Goal: Task Accomplishment & Management: Manage account settings

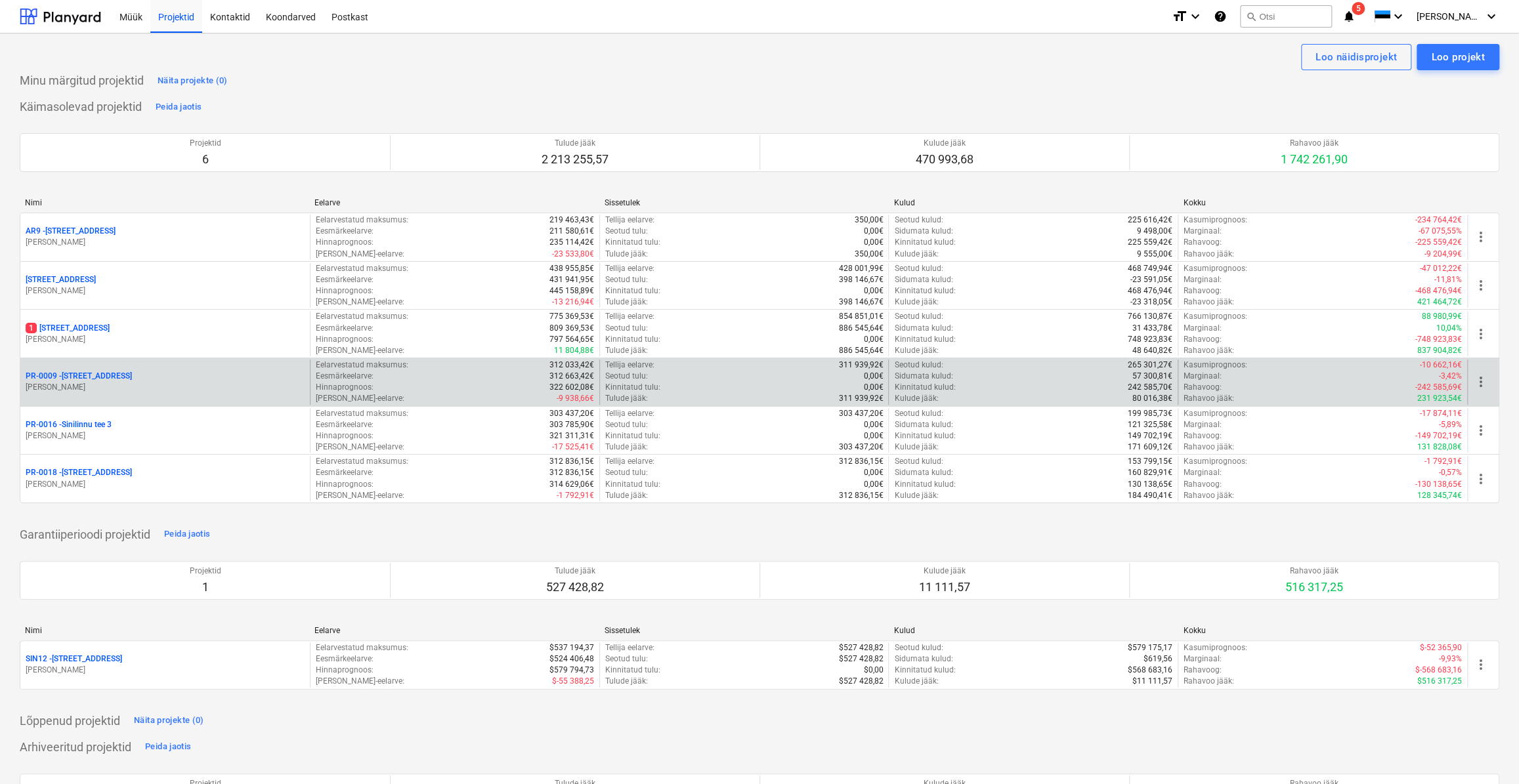
click at [108, 385] on p "[PERSON_NAME]" at bounding box center [165, 388] width 279 height 11
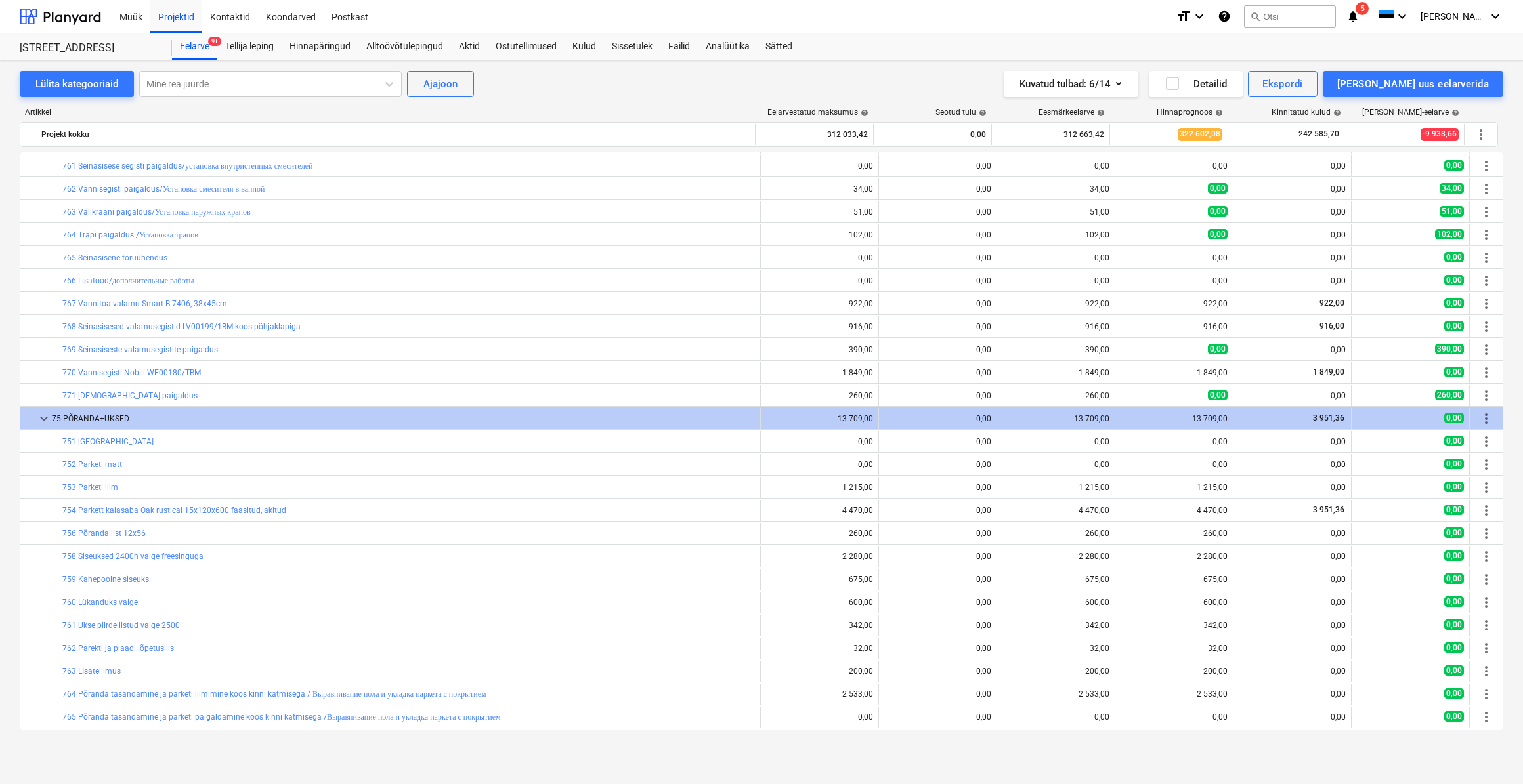
scroll to position [2988, 0]
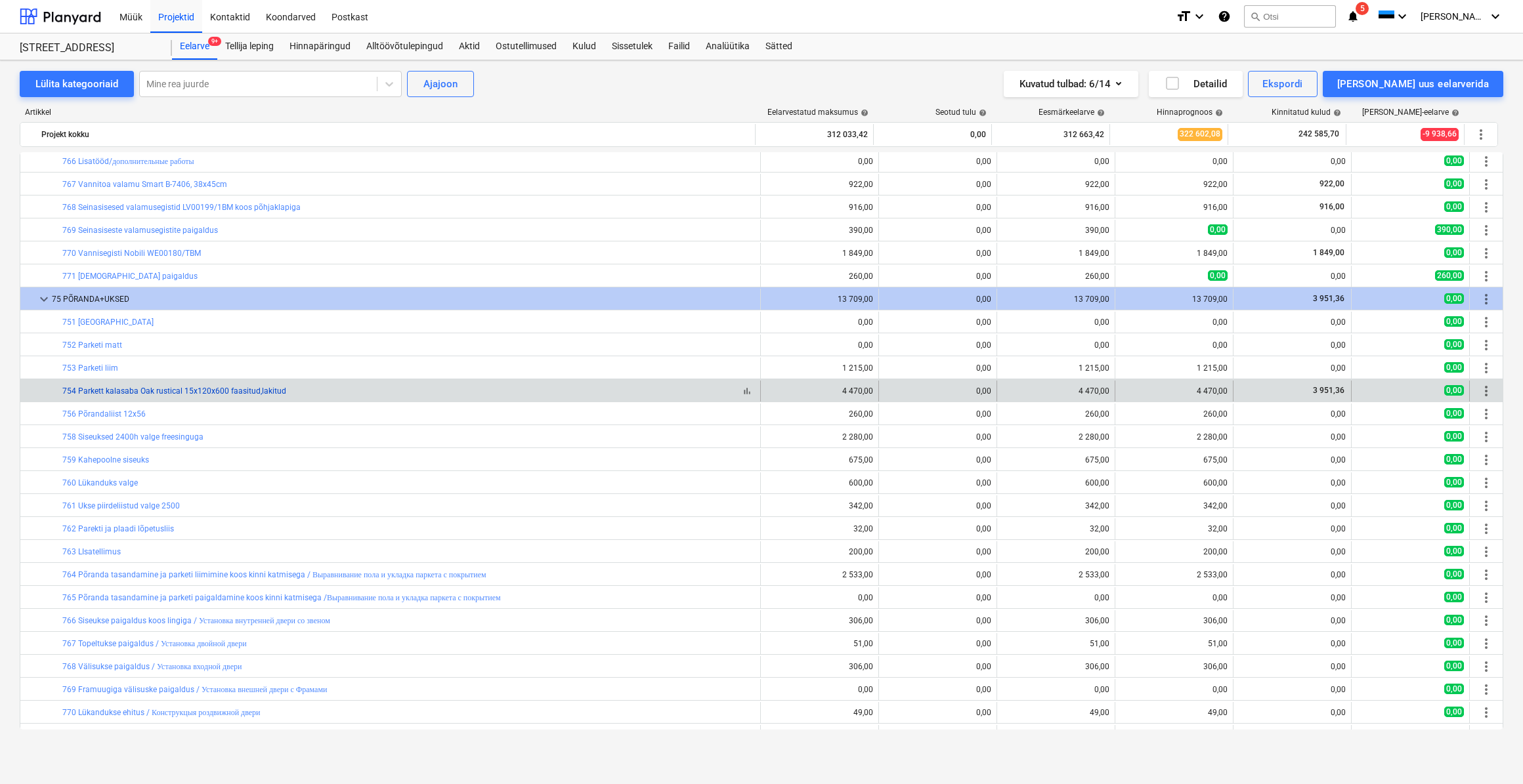
click at [108, 392] on link "754 Parkett kalasaba Oak rustical 15x120x600 faasitud,lakitud" at bounding box center [174, 390] width 224 height 9
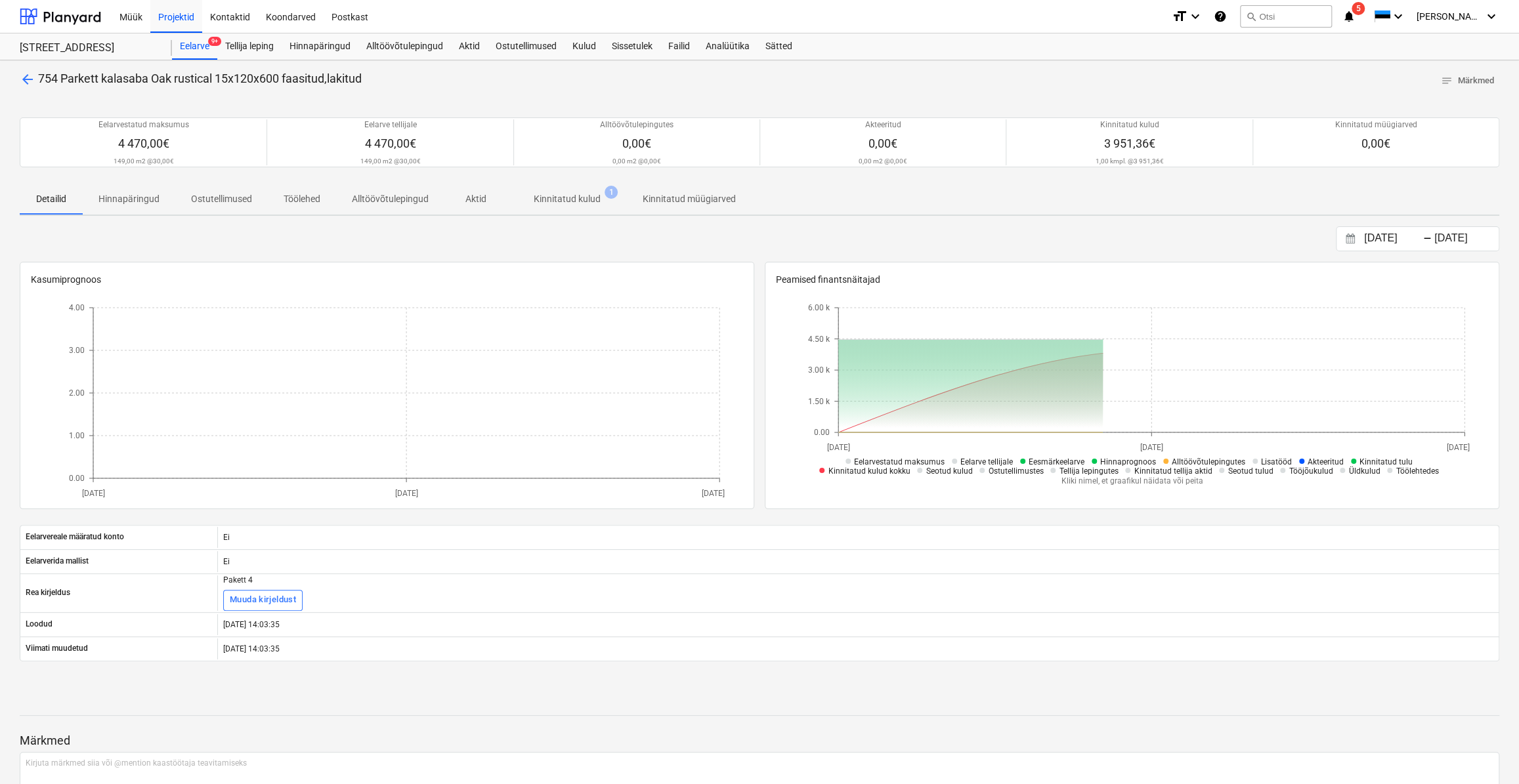
click at [586, 198] on p "Kinnitatud kulud" at bounding box center [567, 199] width 67 height 14
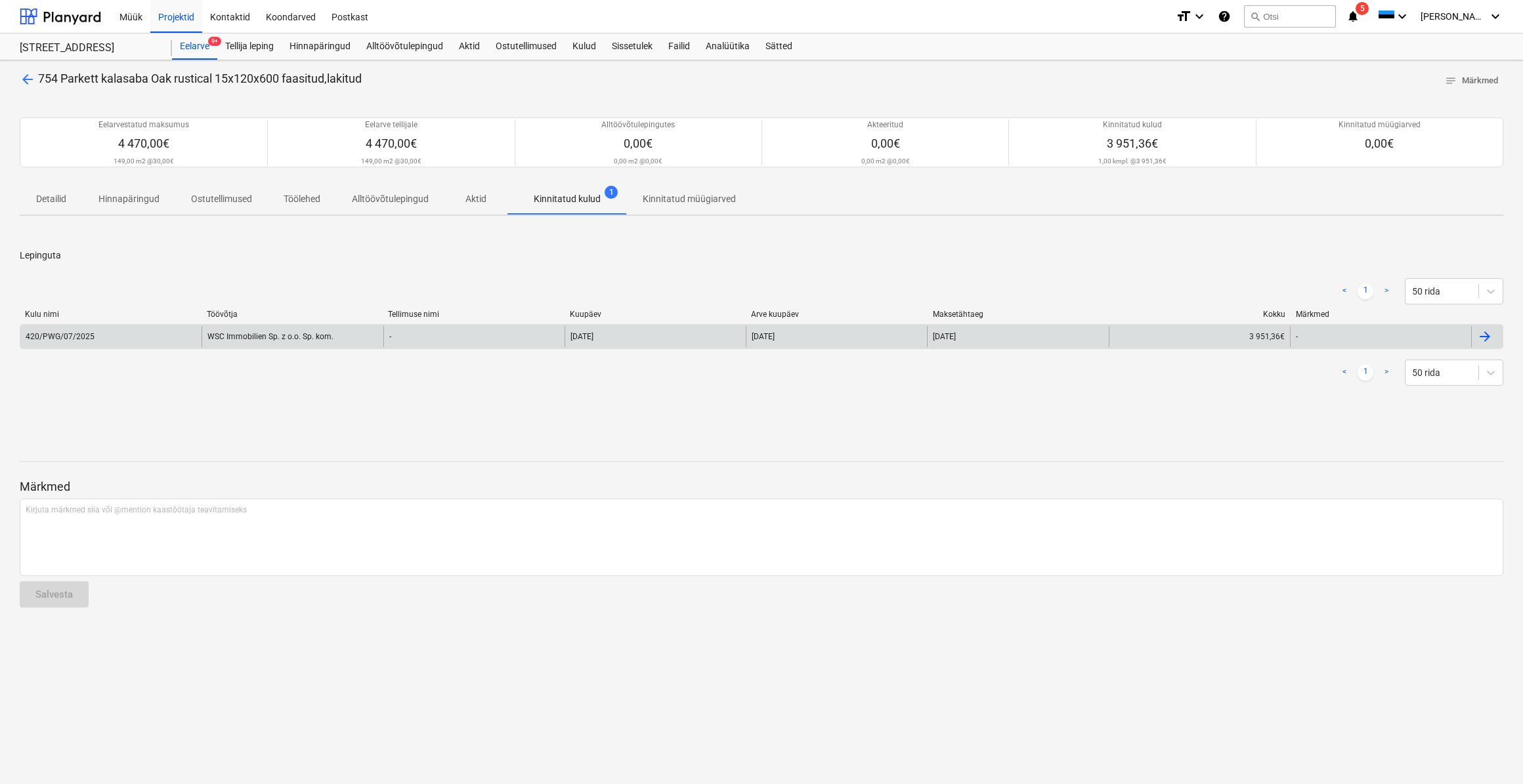
click at [306, 335] on div "WSC Immobilien Sp. z o.o. Sp. kom." at bounding box center [292, 336] width 181 height 21
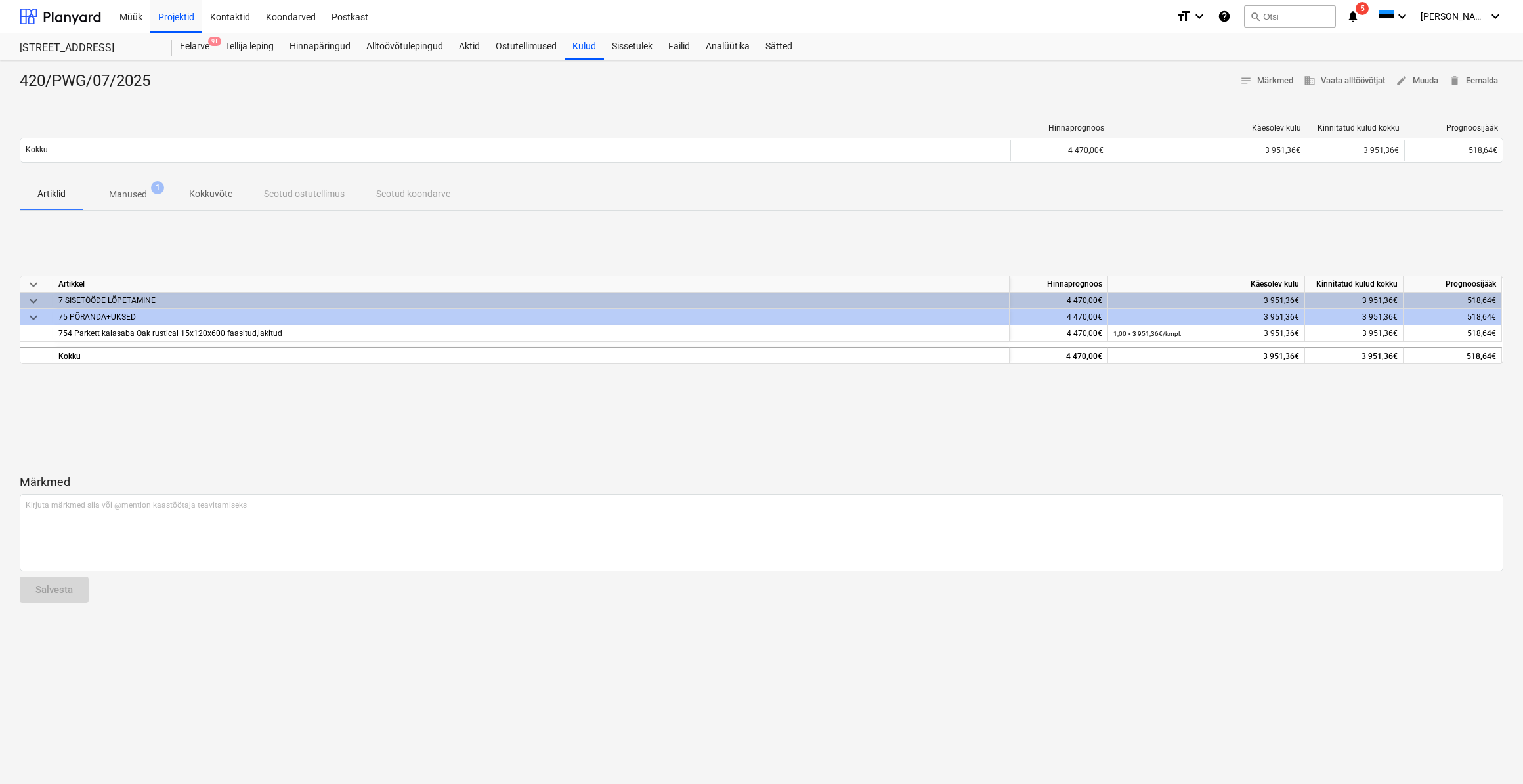
click at [147, 187] on p "Manused" at bounding box center [128, 194] width 38 height 14
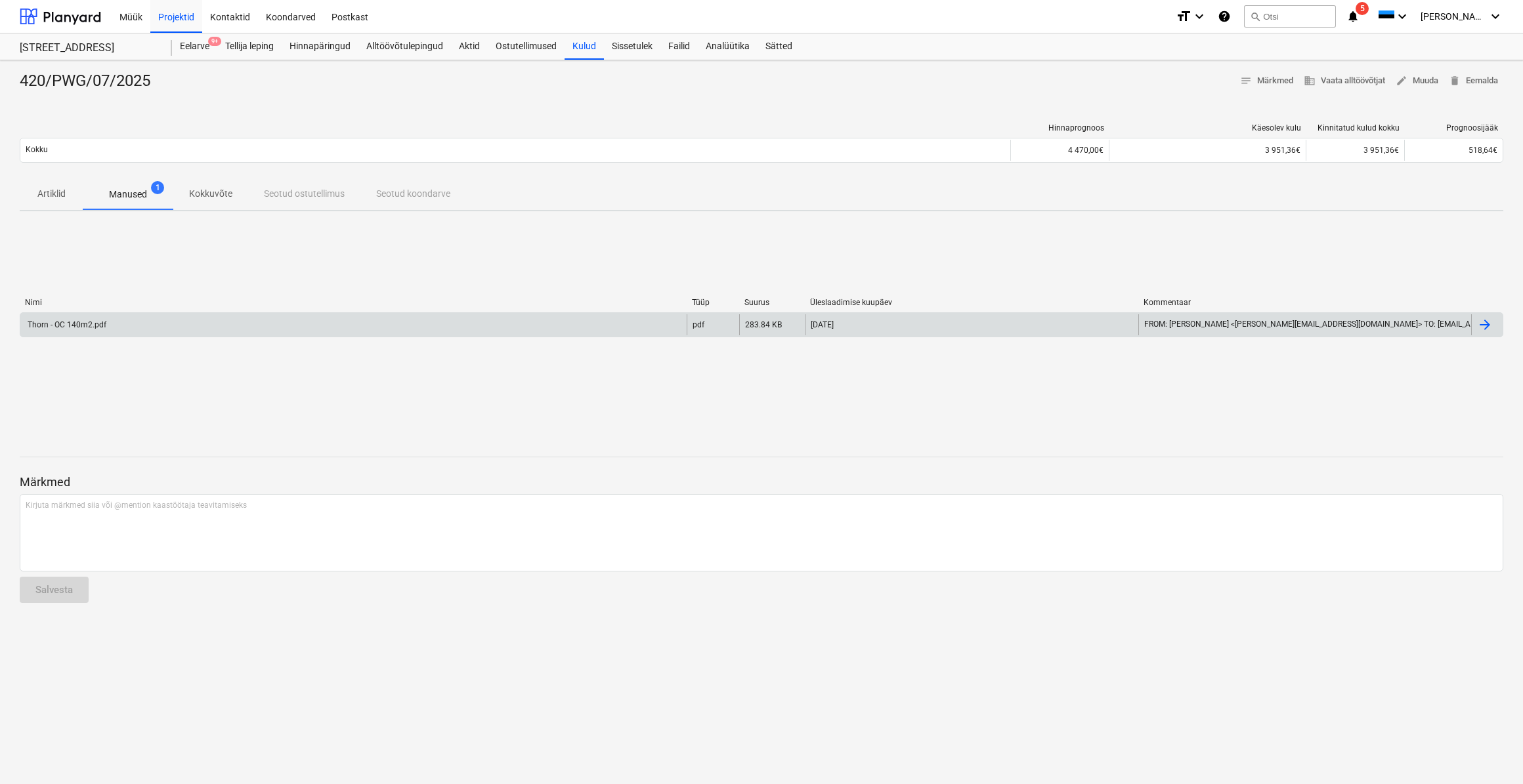
click at [105, 322] on div "Thorn - OC 140m2.pdf" at bounding box center [354, 324] width 666 height 21
click at [102, 326] on div "Thorn - OC 140m2.pdf" at bounding box center [66, 324] width 80 height 9
